Goal: Task Accomplishment & Management: Use online tool/utility

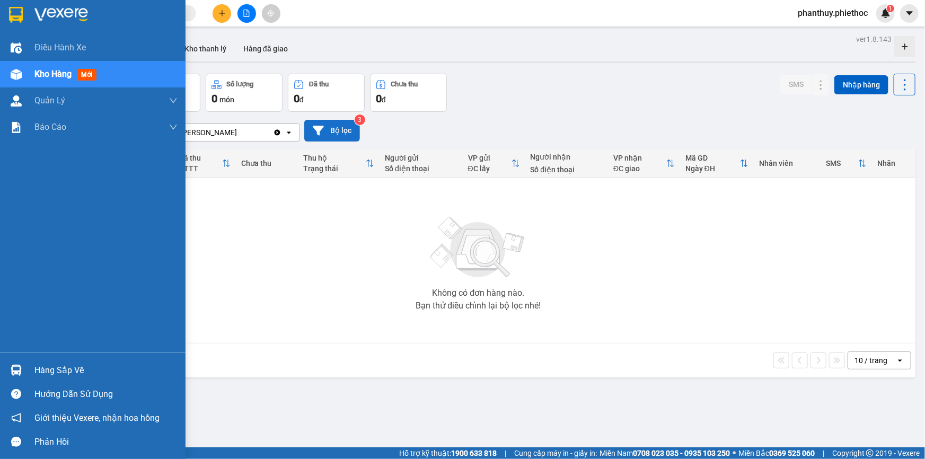
drag, startPoint x: 67, startPoint y: 74, endPoint x: 348, endPoint y: 129, distance: 286.4
click at [65, 75] on span "Kho hàng" at bounding box center [52, 74] width 37 height 10
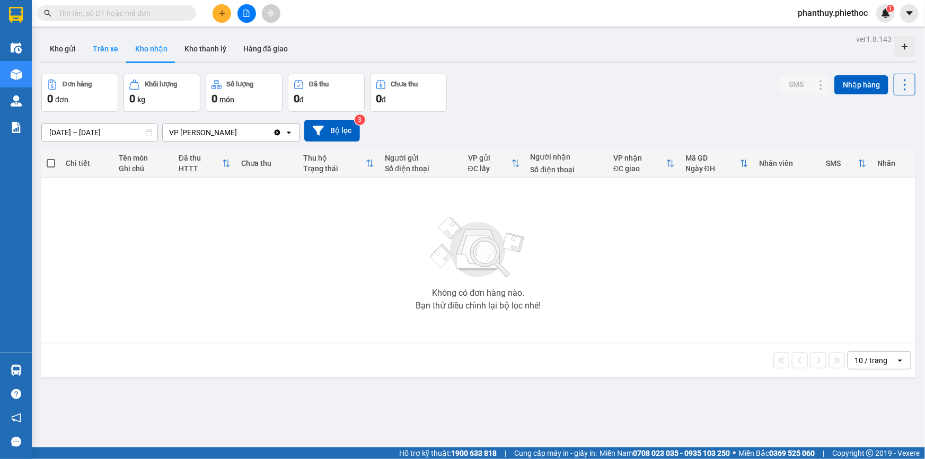
click at [108, 48] on button "Trên xe" at bounding box center [105, 48] width 42 height 25
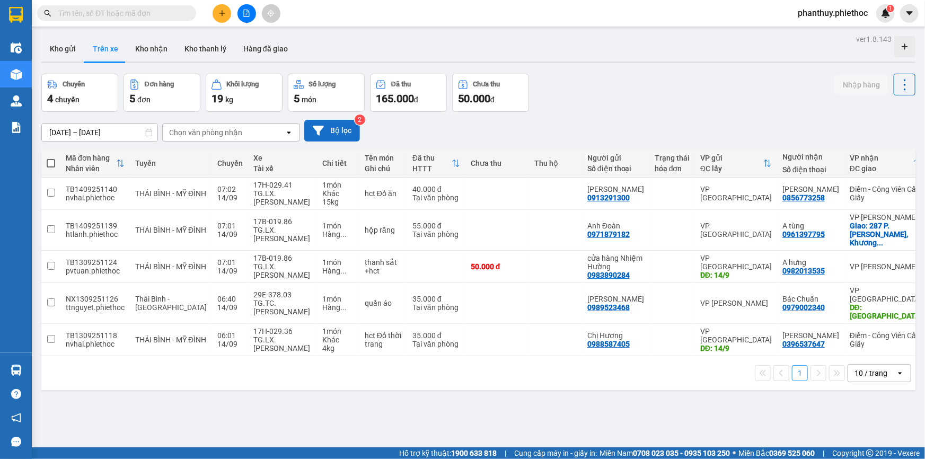
click at [347, 127] on button "Bộ lọc" at bounding box center [332, 131] width 56 height 22
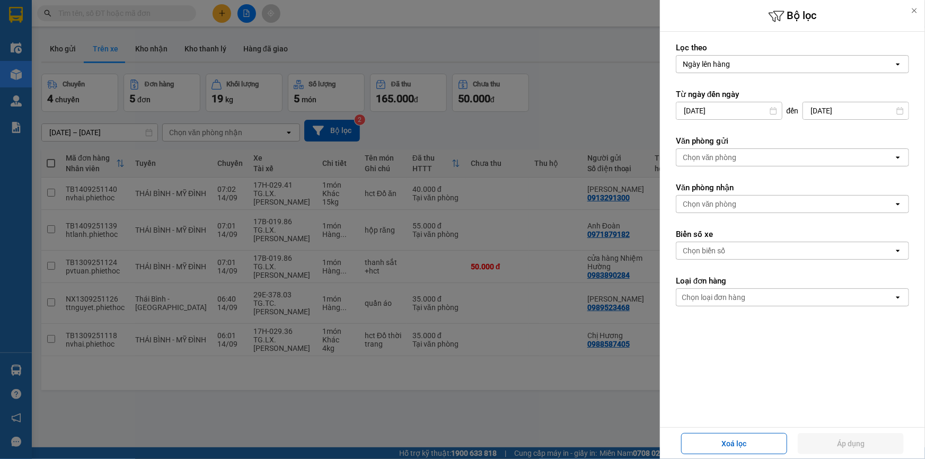
click at [726, 201] on div "Chọn văn phòng" at bounding box center [710, 204] width 54 height 11
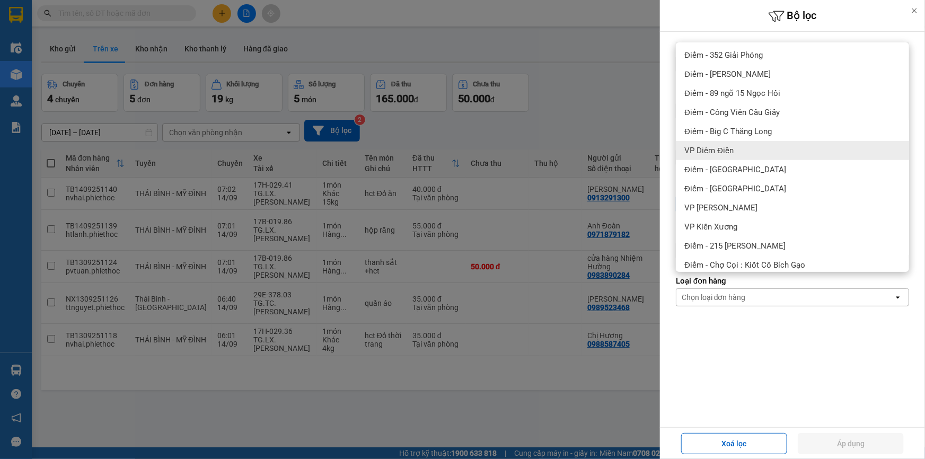
scroll to position [192, 0]
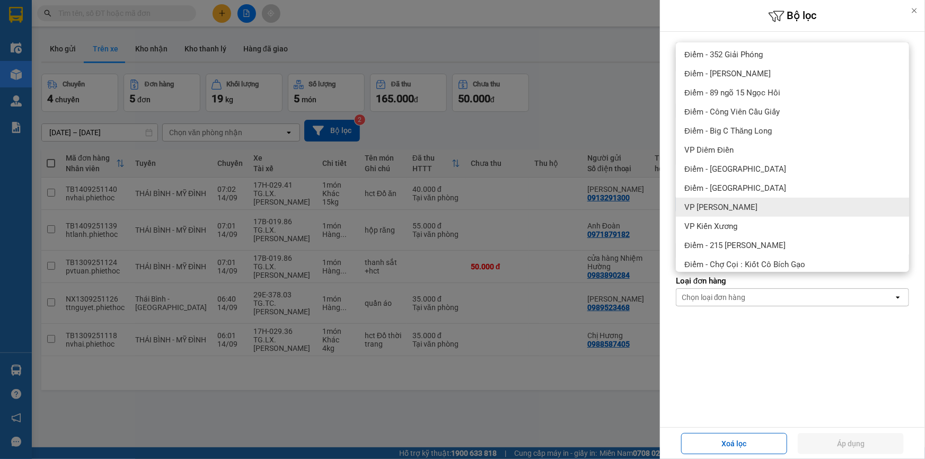
drag, startPoint x: 738, startPoint y: 202, endPoint x: 837, endPoint y: 343, distance: 172.4
click at [739, 203] on span "VP [PERSON_NAME]" at bounding box center [721, 207] width 73 height 11
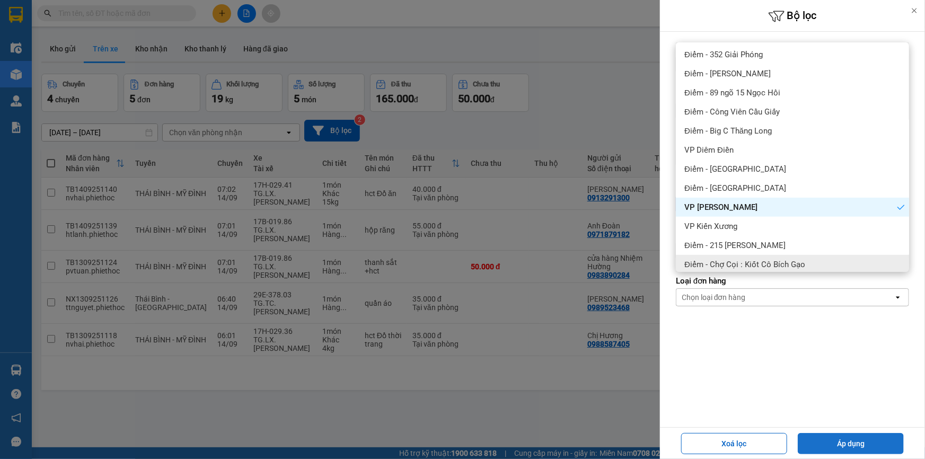
click at [836, 440] on button "Áp dụng" at bounding box center [851, 443] width 106 height 21
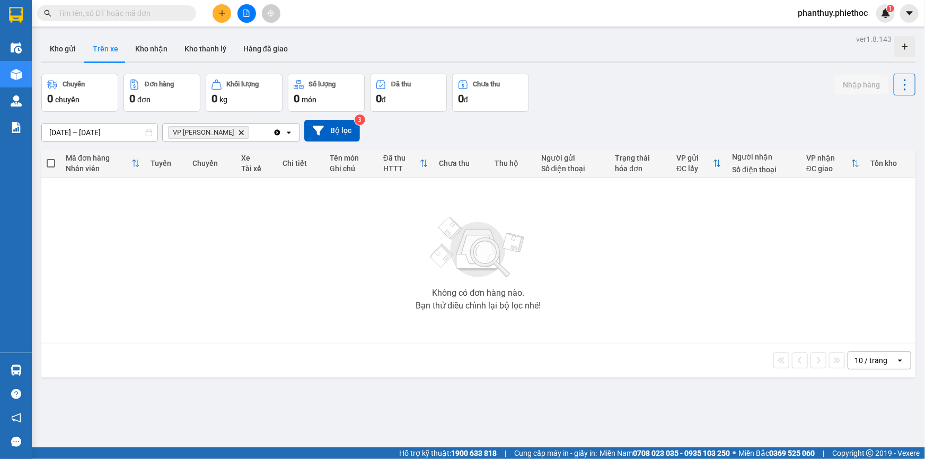
click at [441, 264] on img at bounding box center [478, 248] width 106 height 74
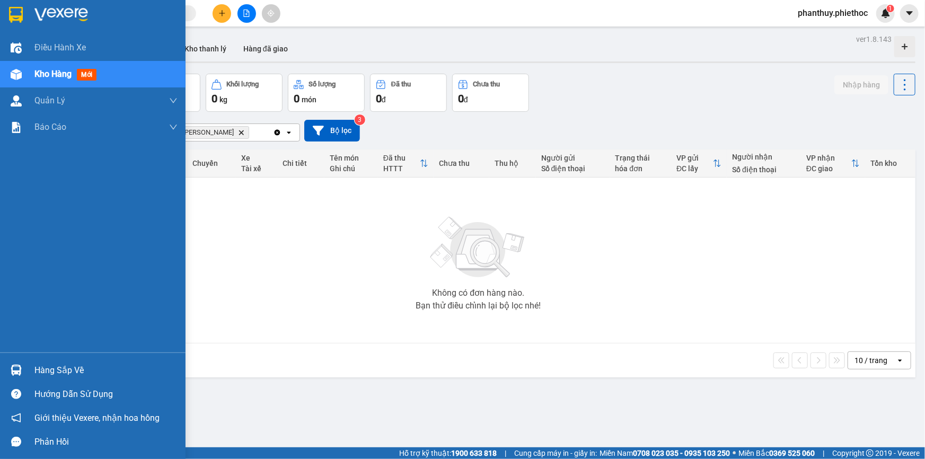
click at [59, 366] on div "Hàng sắp về" at bounding box center [105, 371] width 143 height 16
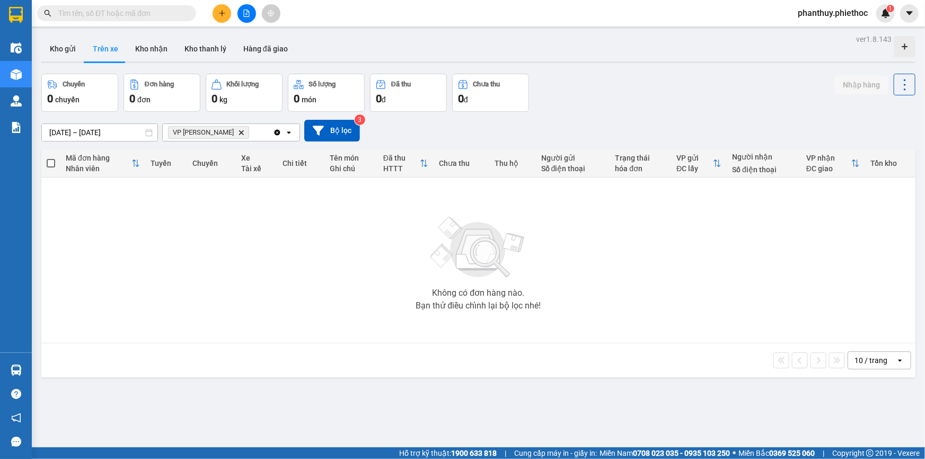
click at [394, 207] on section "Kết quả tìm kiếm ( 0 ) Bộ lọc No Data phanthuy.phiethoc 1 Điều hành xe Kho hàng…" at bounding box center [462, 229] width 925 height 459
click at [207, 13] on div at bounding box center [247, 13] width 80 height 19
click at [222, 10] on icon "plus" at bounding box center [221, 13] width 7 height 7
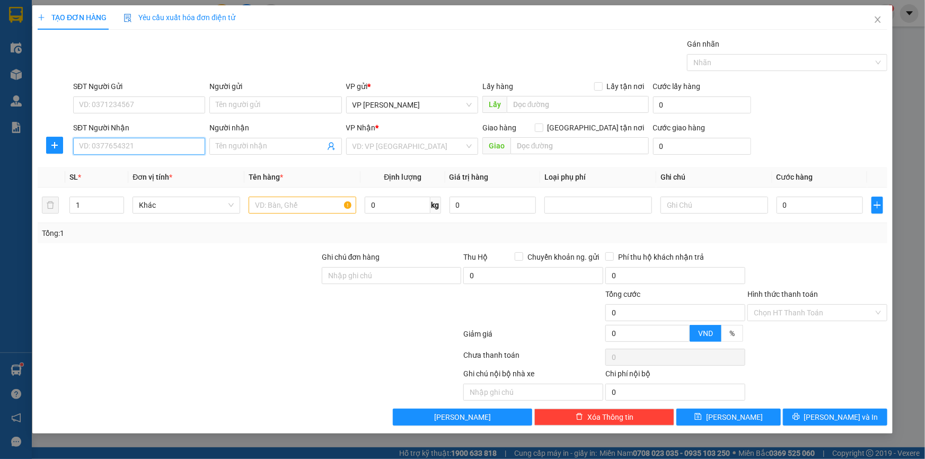
click at [144, 143] on input "SĐT Người Nhận" at bounding box center [139, 146] width 132 height 17
type input "0982632802"
click at [138, 164] on div "0982632802 - Chị Hường" at bounding box center [139, 168] width 119 height 12
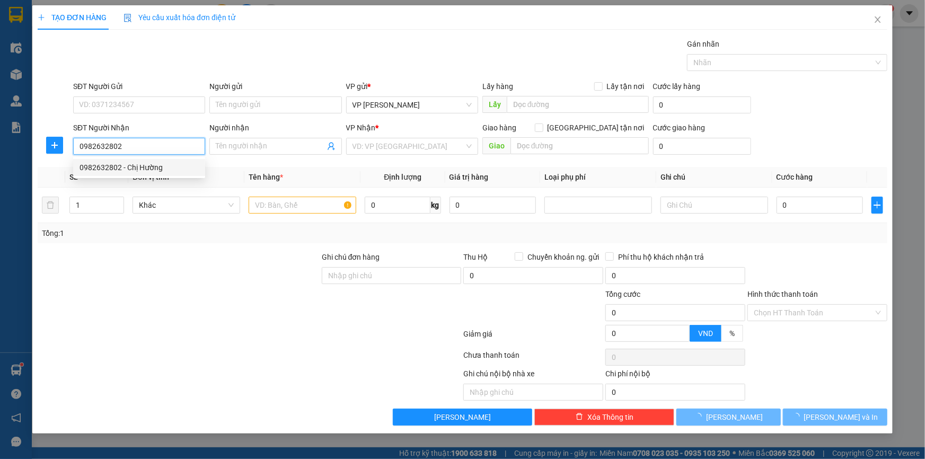
type input "Chị Hường"
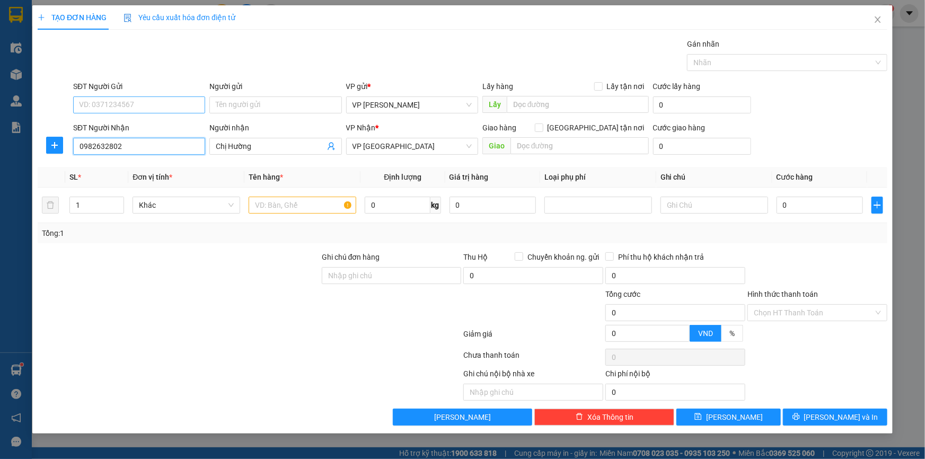
type input "0982632802"
click at [144, 98] on input "SĐT Người Gửi" at bounding box center [139, 105] width 132 height 17
click at [135, 126] on div "0385731031 - Chị Thiết" at bounding box center [139, 126] width 119 height 12
type input "0385731031"
type input "Chị Thiết"
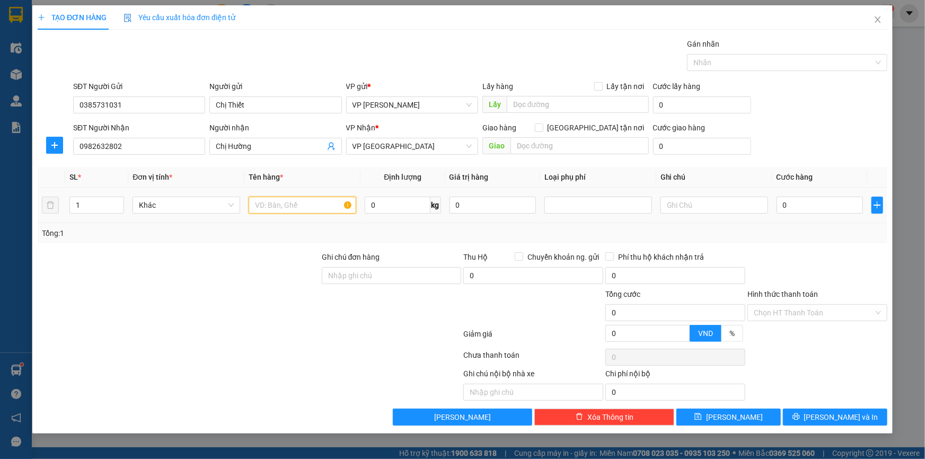
click at [285, 201] on input "text" at bounding box center [303, 205] width 108 height 17
type input "Túi đen (thuốc)"
type input "1"
type input "02"
type input "2"
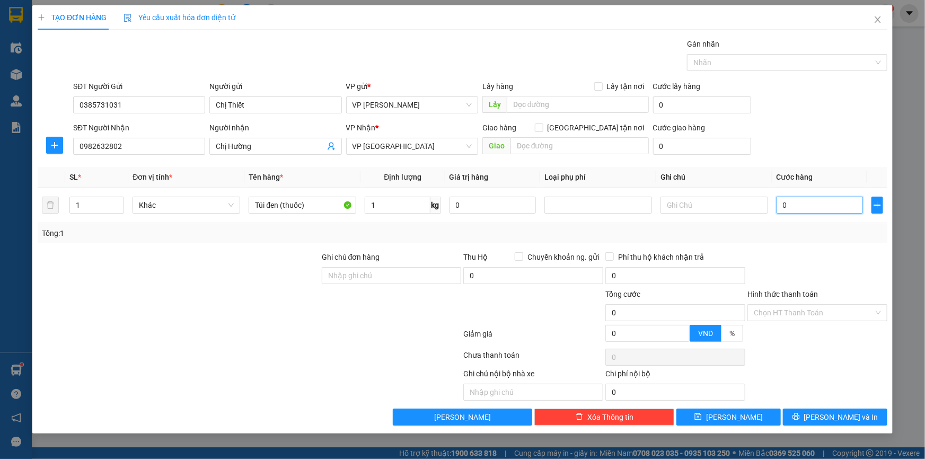
type input "2"
type input "025"
type input "25"
type input "25.000"
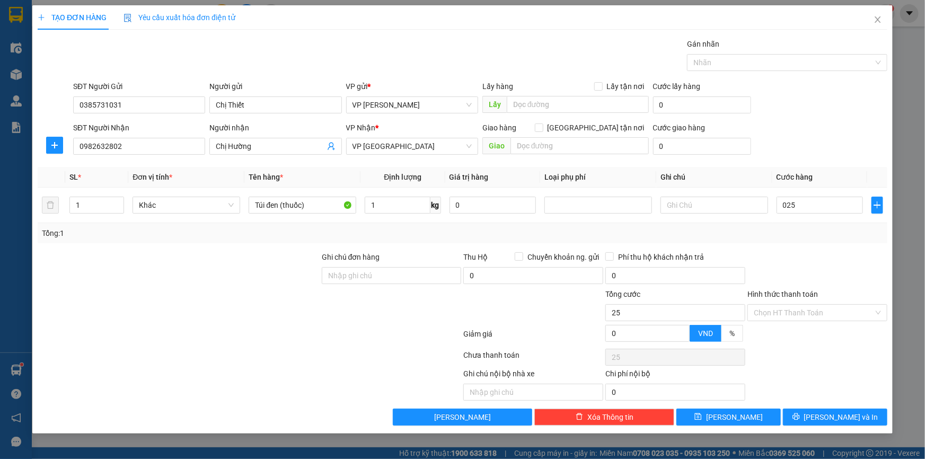
type input "25.000"
click at [830, 119] on form "SĐT Người Gửi 0385731031 Người gửi Chị Thiết VP gửi * VP [PERSON_NAME] Lấy hàng…" at bounding box center [463, 120] width 850 height 78
click at [780, 308] on input "Hình thức thanh toán" at bounding box center [814, 313] width 120 height 16
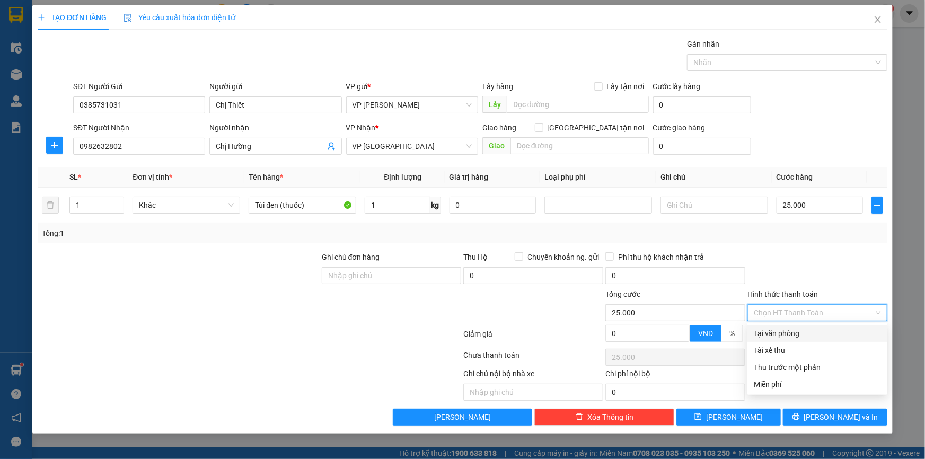
click at [778, 338] on div "Tại văn phòng" at bounding box center [817, 334] width 127 height 12
type input "0"
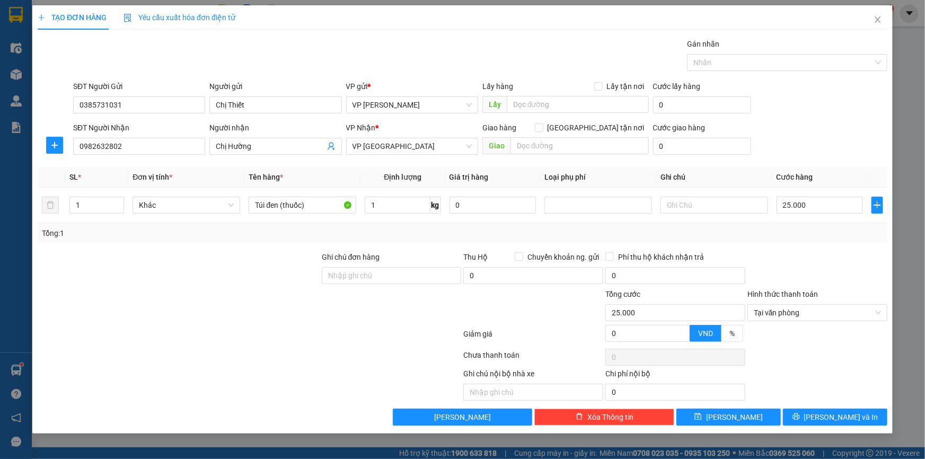
click at [785, 257] on div at bounding box center [818, 269] width 142 height 37
click at [800, 418] on icon "printer" at bounding box center [796, 416] width 7 height 7
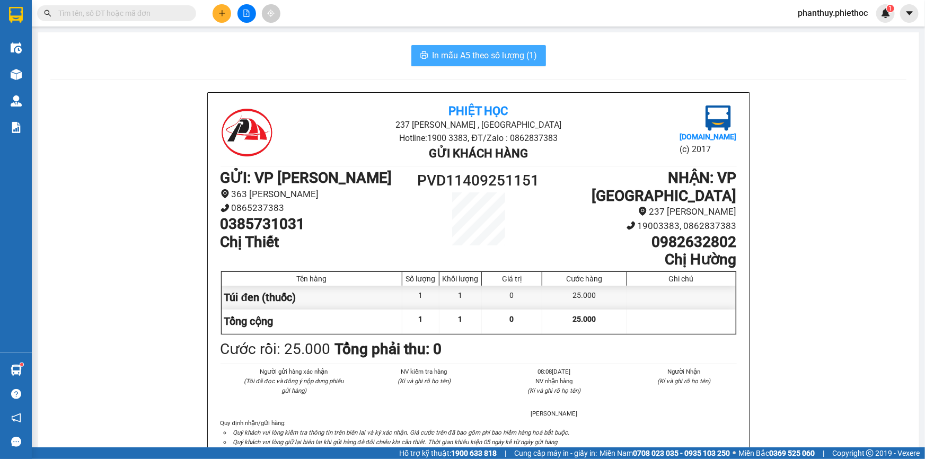
click at [493, 51] on span "In mẫu A5 theo số lượng (1)" at bounding box center [485, 55] width 105 height 13
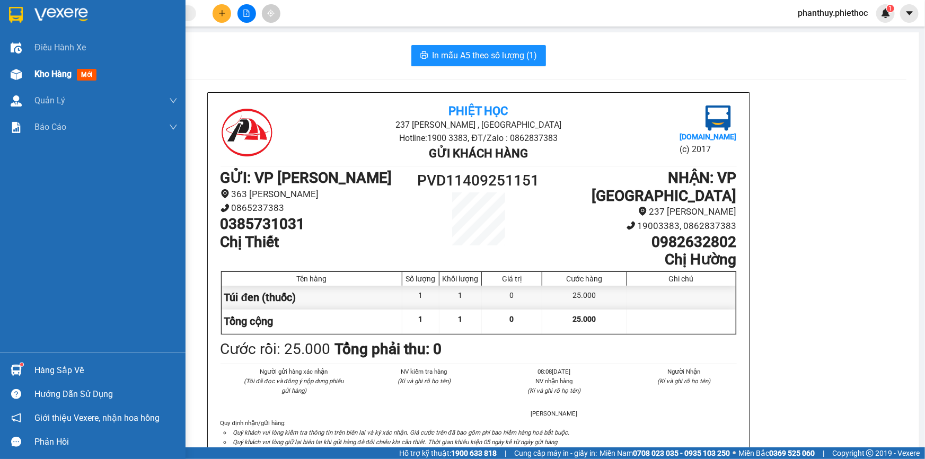
click at [33, 73] on div "Kho hàng mới" at bounding box center [93, 74] width 186 height 27
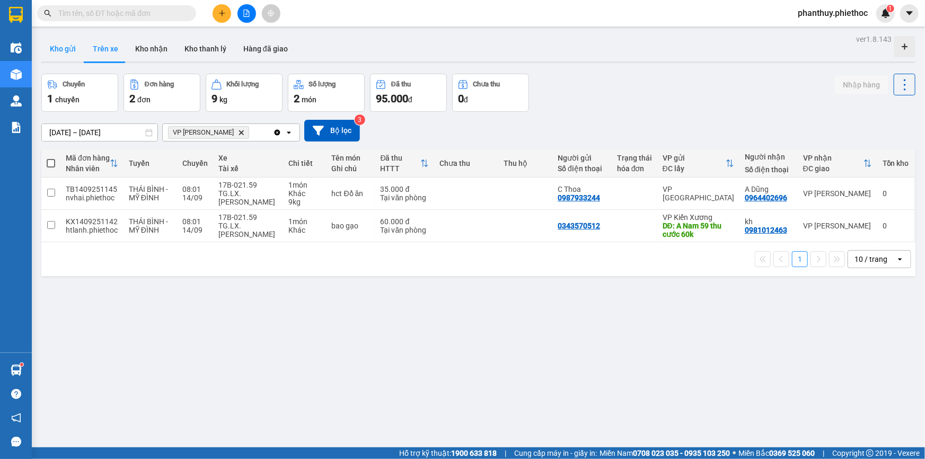
click at [55, 48] on button "Kho gửi" at bounding box center [62, 48] width 43 height 25
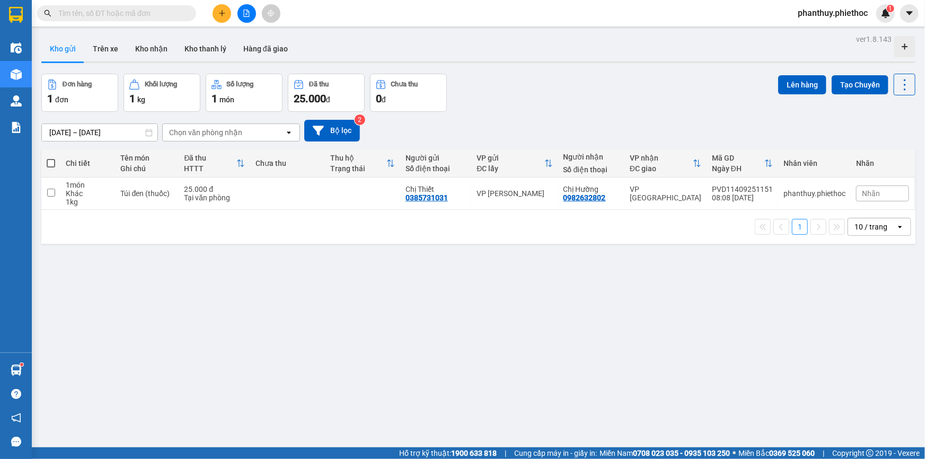
click at [48, 159] on label at bounding box center [51, 163] width 8 height 11
click at [51, 158] on input "checkbox" at bounding box center [51, 158] width 0 height 0
checkbox input "true"
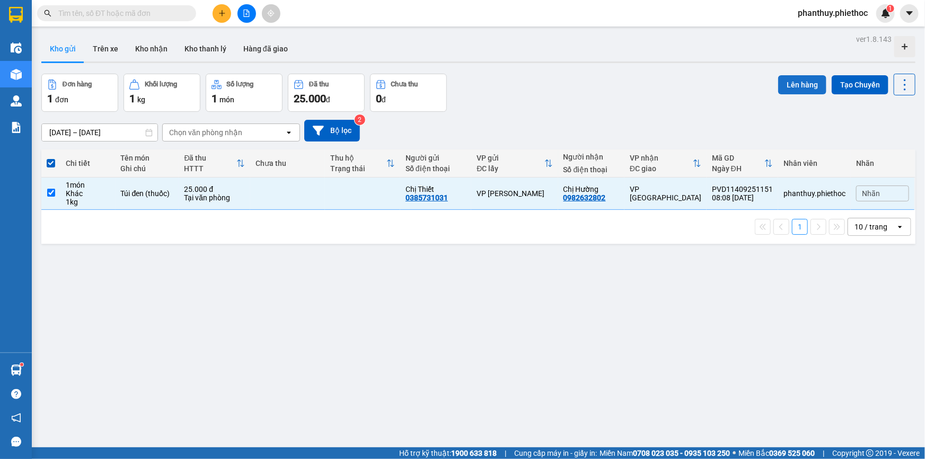
click at [799, 89] on button "Lên hàng" at bounding box center [802, 84] width 48 height 19
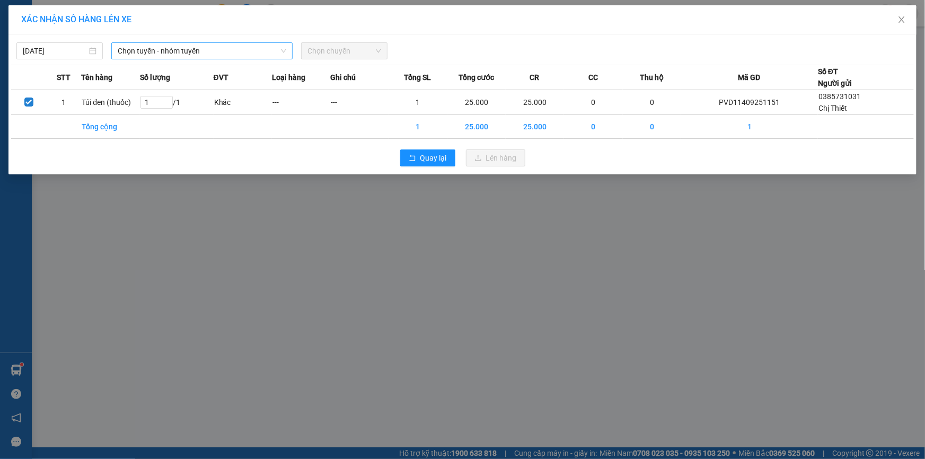
click at [164, 49] on span "Chọn tuyến - nhóm tuyến" at bounding box center [202, 51] width 169 height 16
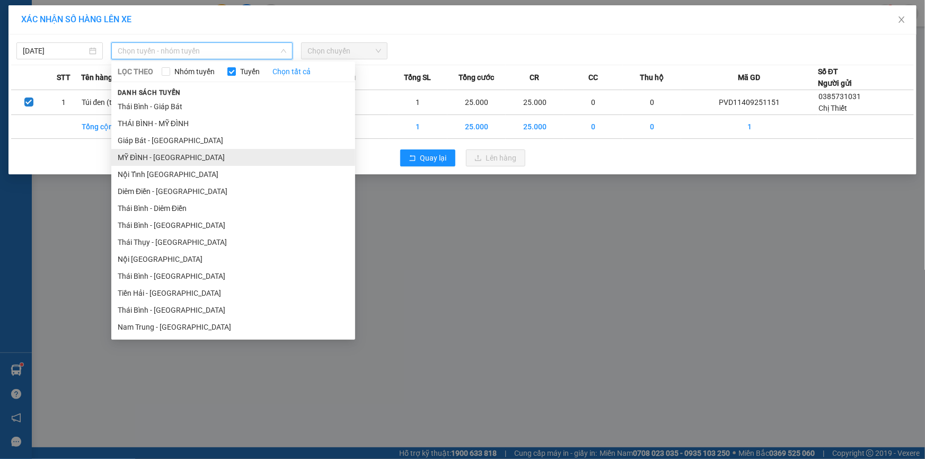
drag, startPoint x: 134, startPoint y: 157, endPoint x: 283, endPoint y: 59, distance: 178.0
click at [136, 157] on li "MỸ ĐÌNH - [GEOGRAPHIC_DATA]" at bounding box center [233, 157] width 244 height 17
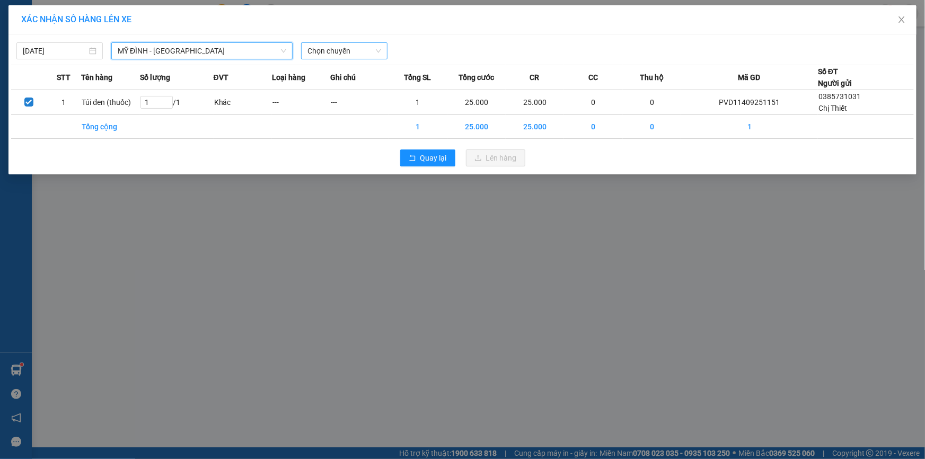
click at [317, 49] on span "Chọn chuyến" at bounding box center [345, 51] width 74 height 16
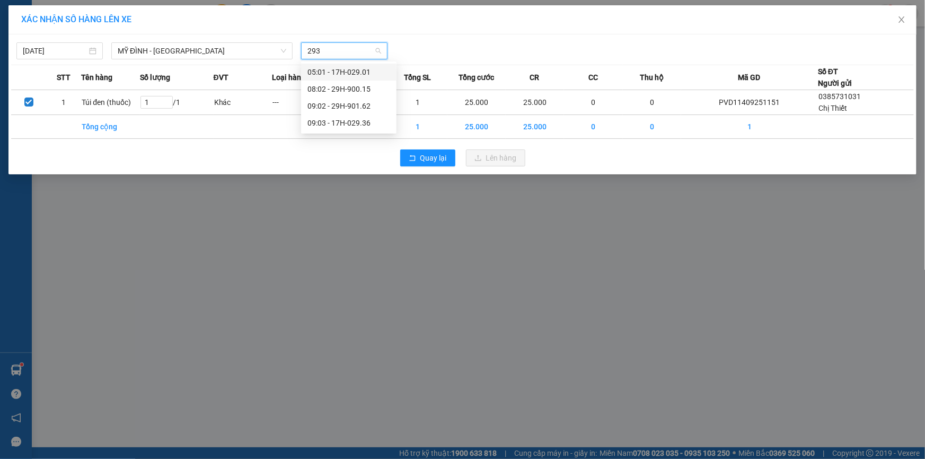
type input "2936"
click at [335, 69] on div "09:03 - 17H-029.36" at bounding box center [349, 72] width 83 height 12
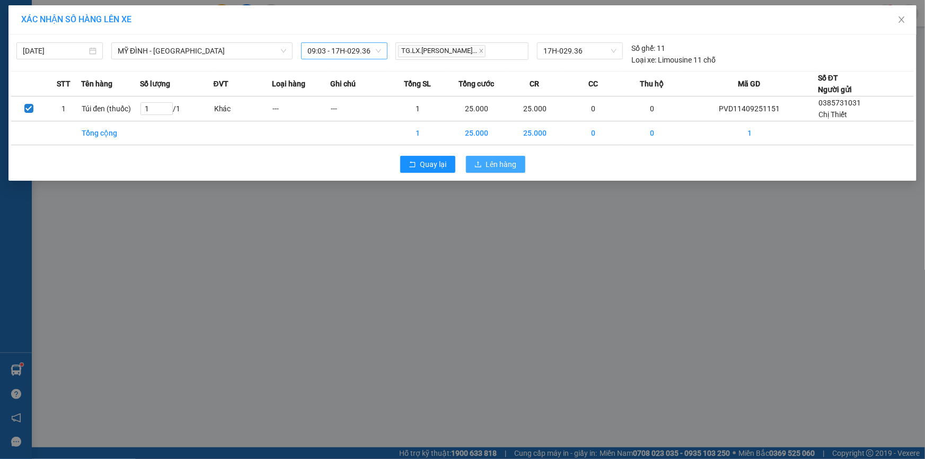
click at [503, 166] on span "Lên hàng" at bounding box center [501, 165] width 31 height 12
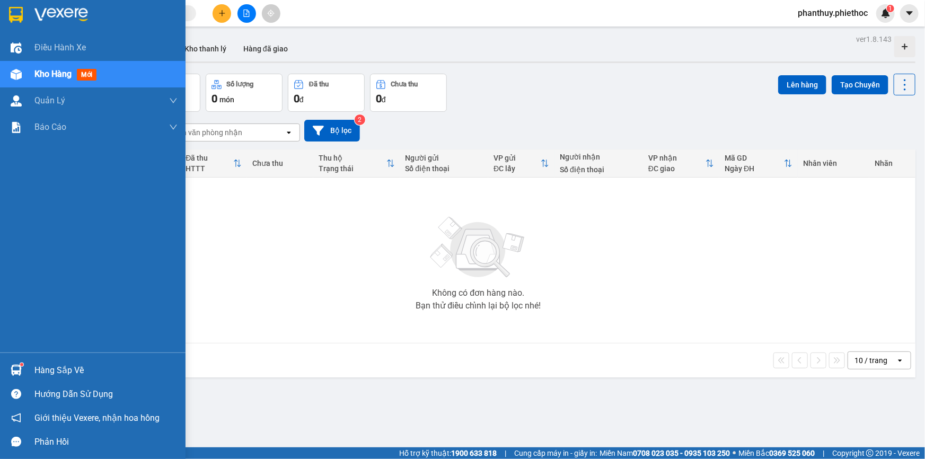
click at [29, 367] on div "Hàng sắp về" at bounding box center [93, 370] width 186 height 24
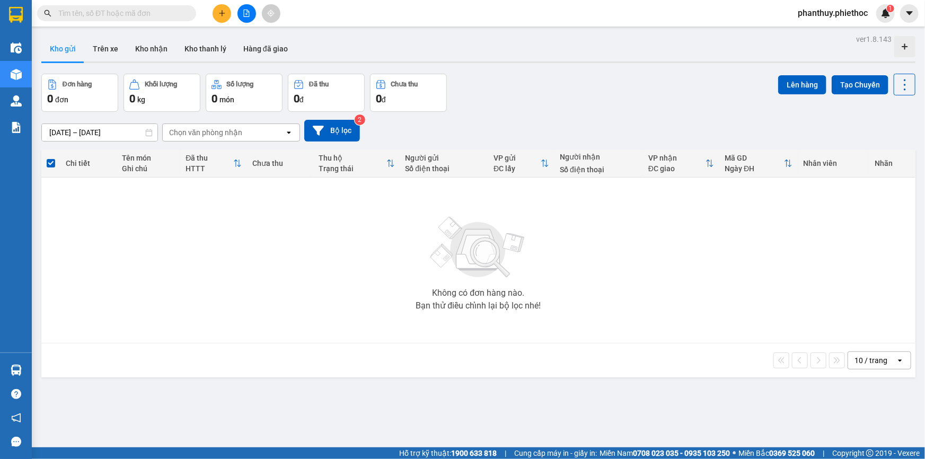
click at [428, 253] on section "Kết quả tìm kiếm ( 0 ) Bộ lọc No Data phanthuy.phiethoc 1 Điều hành xe Kho hàng…" at bounding box center [462, 229] width 925 height 459
